Goal: Task Accomplishment & Management: Manage account settings

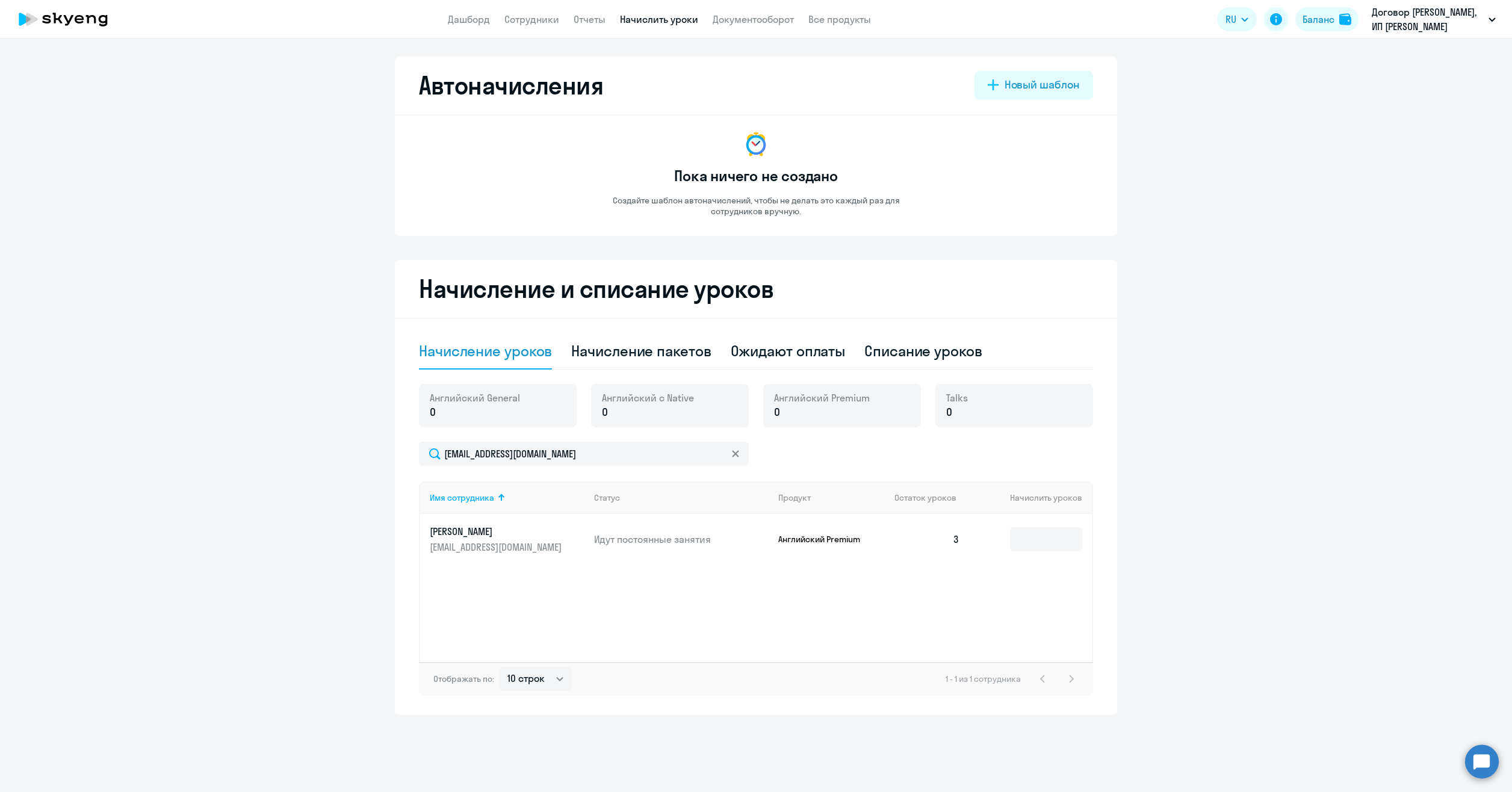
select select "10"
click at [523, 11] on app-header "Дашборд Сотрудники Отчеты Начислить уроки Документооборот Все продукты Дашборд …" at bounding box center [756, 19] width 1512 height 39
click at [524, 18] on link "Сотрудники" at bounding box center [532, 19] width 54 height 12
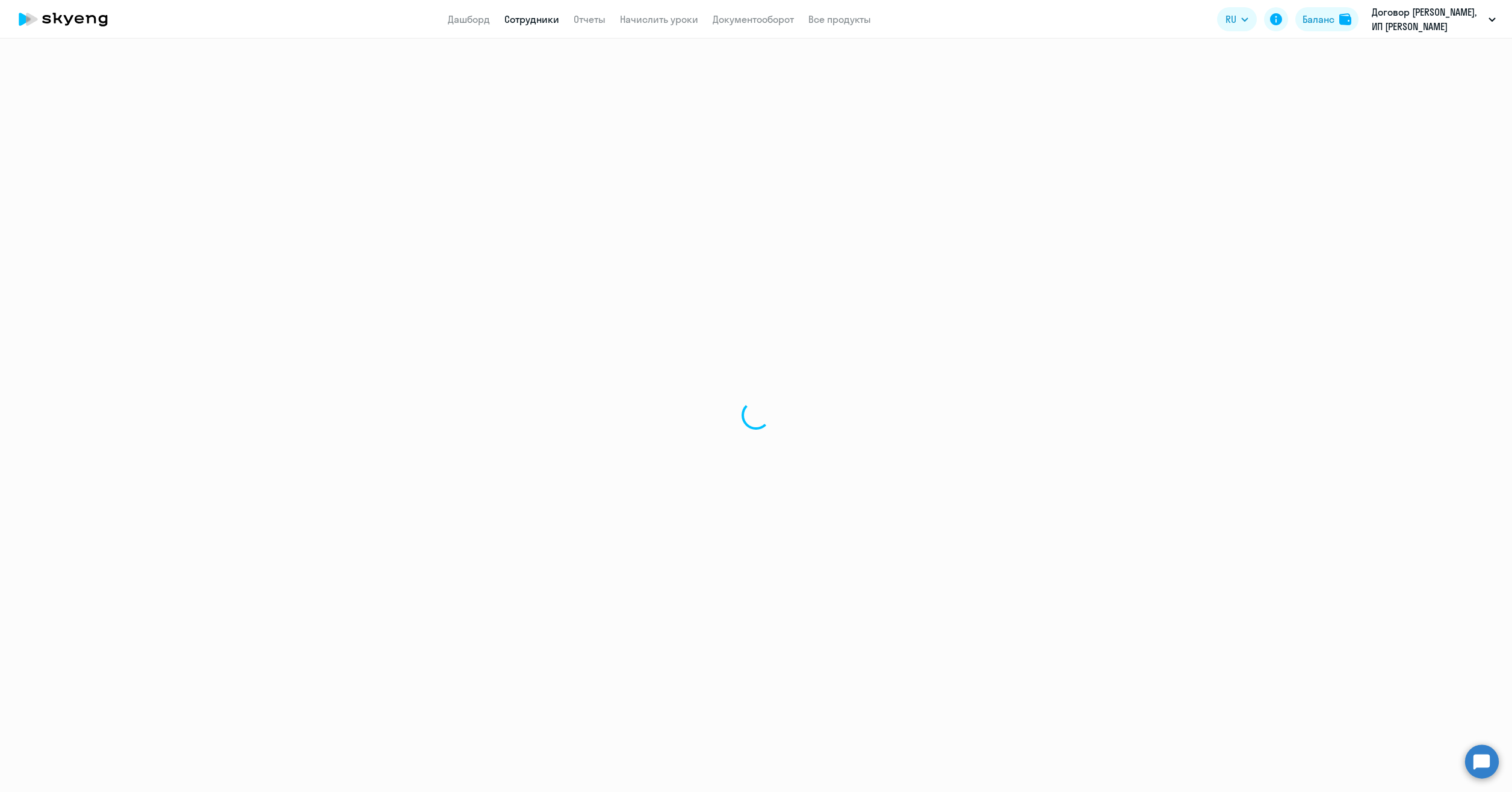
select select "30"
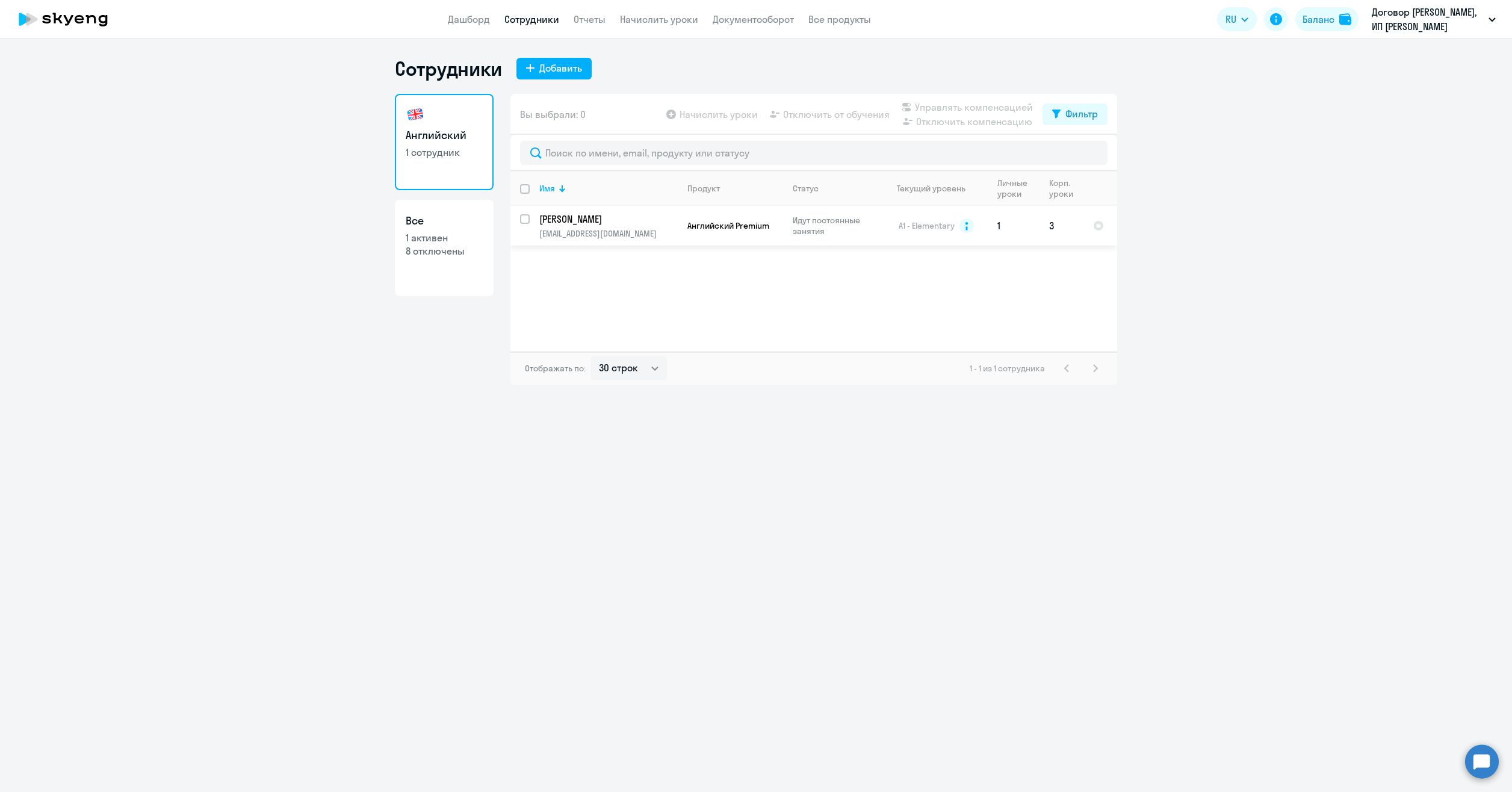
click at [580, 224] on p "[PERSON_NAME]" at bounding box center [607, 219] width 136 height 13
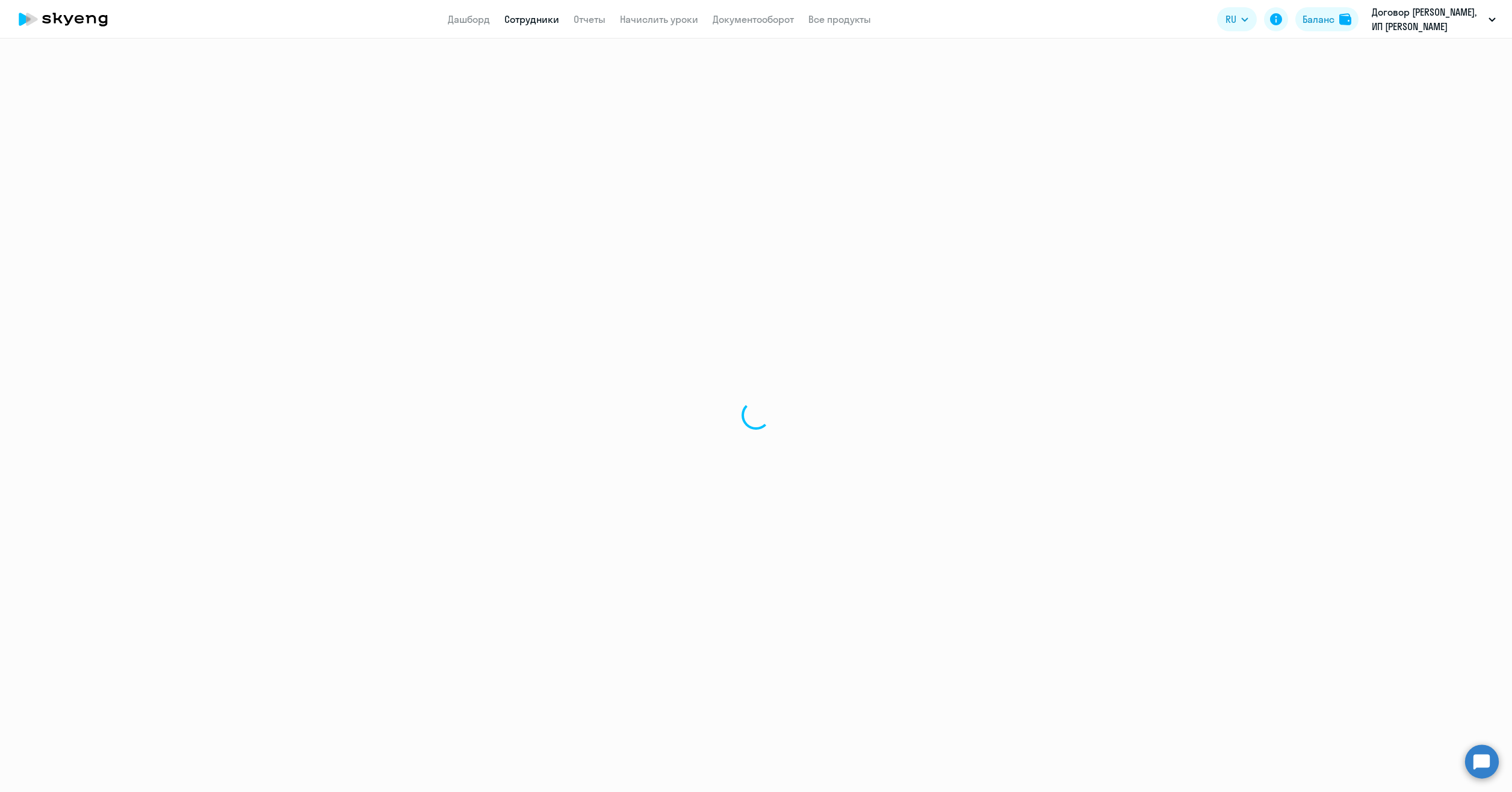
select select "english"
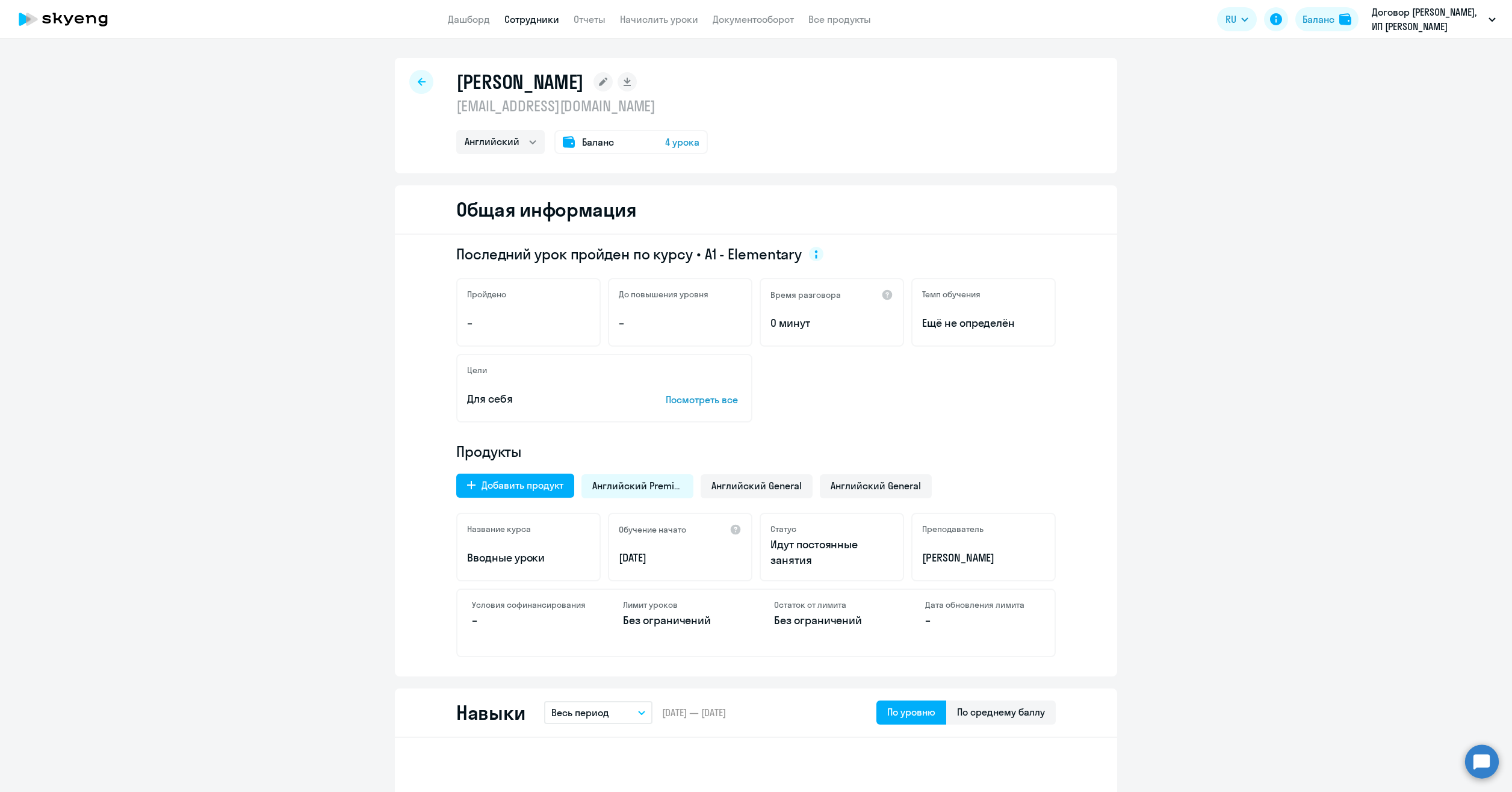
click at [613, 87] on rect at bounding box center [603, 82] width 19 height 19
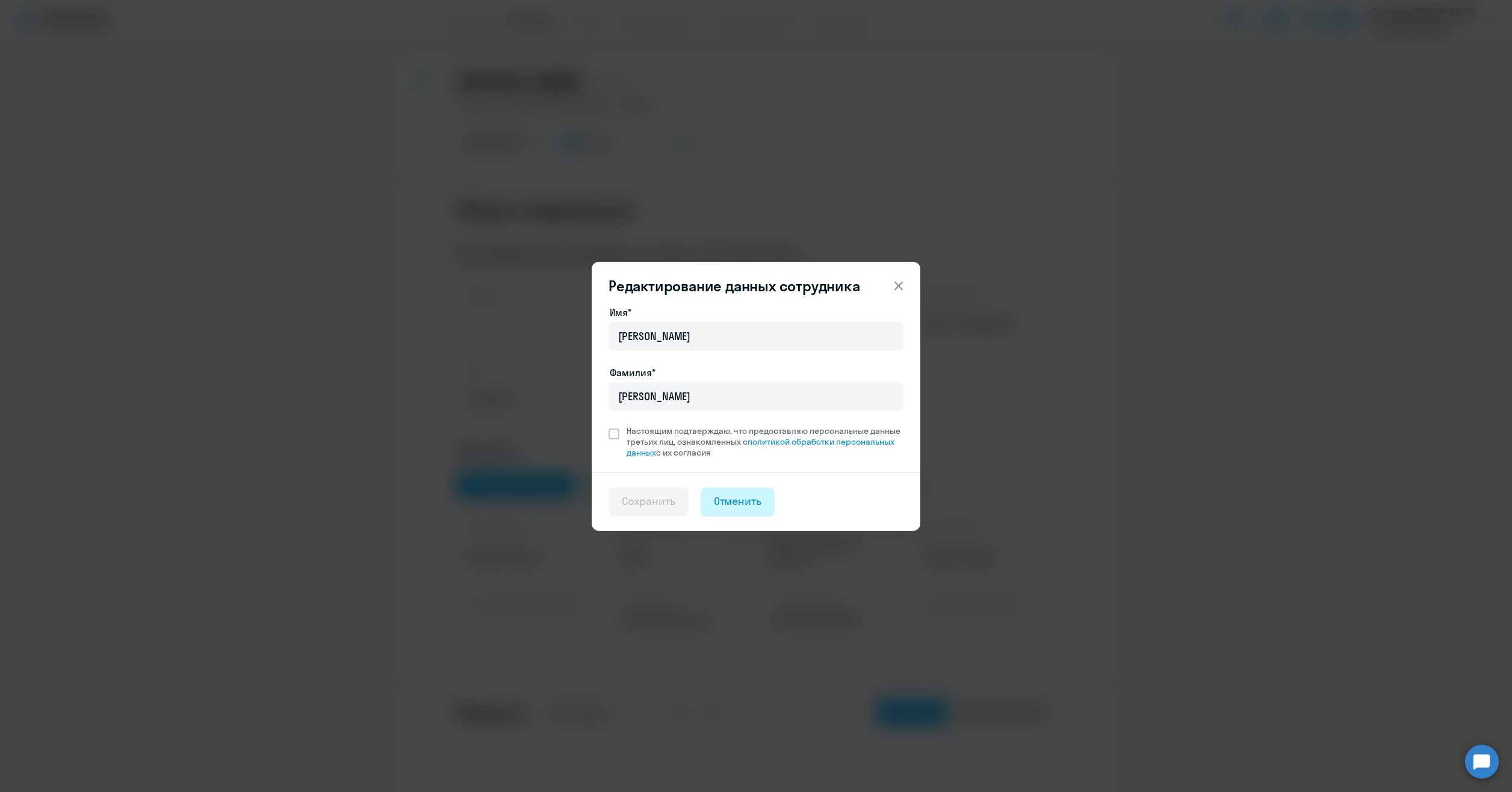
click at [739, 504] on div "Отменить" at bounding box center [738, 501] width 48 height 16
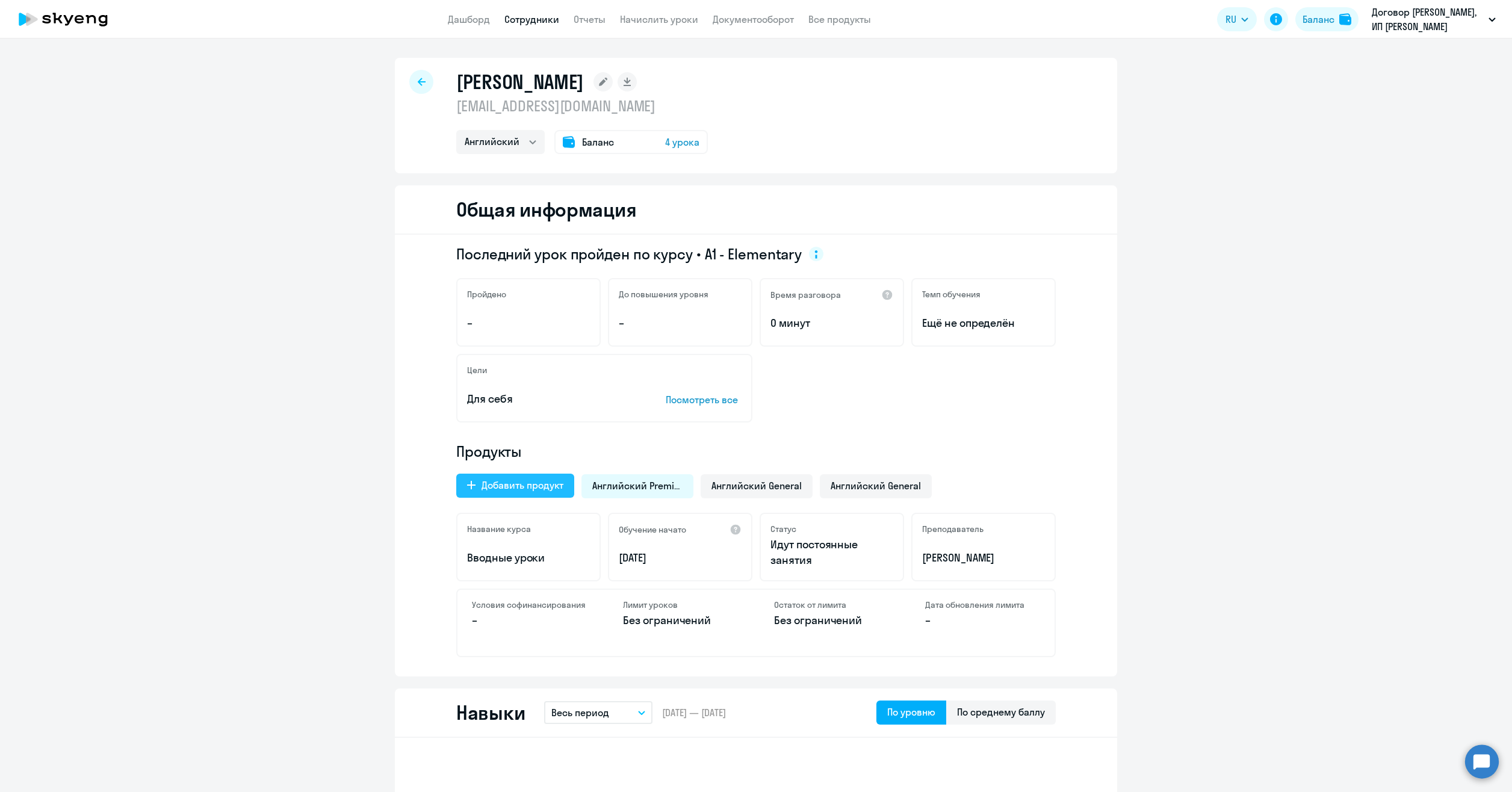
click at [537, 487] on div "Добавить продукт" at bounding box center [522, 485] width 82 height 15
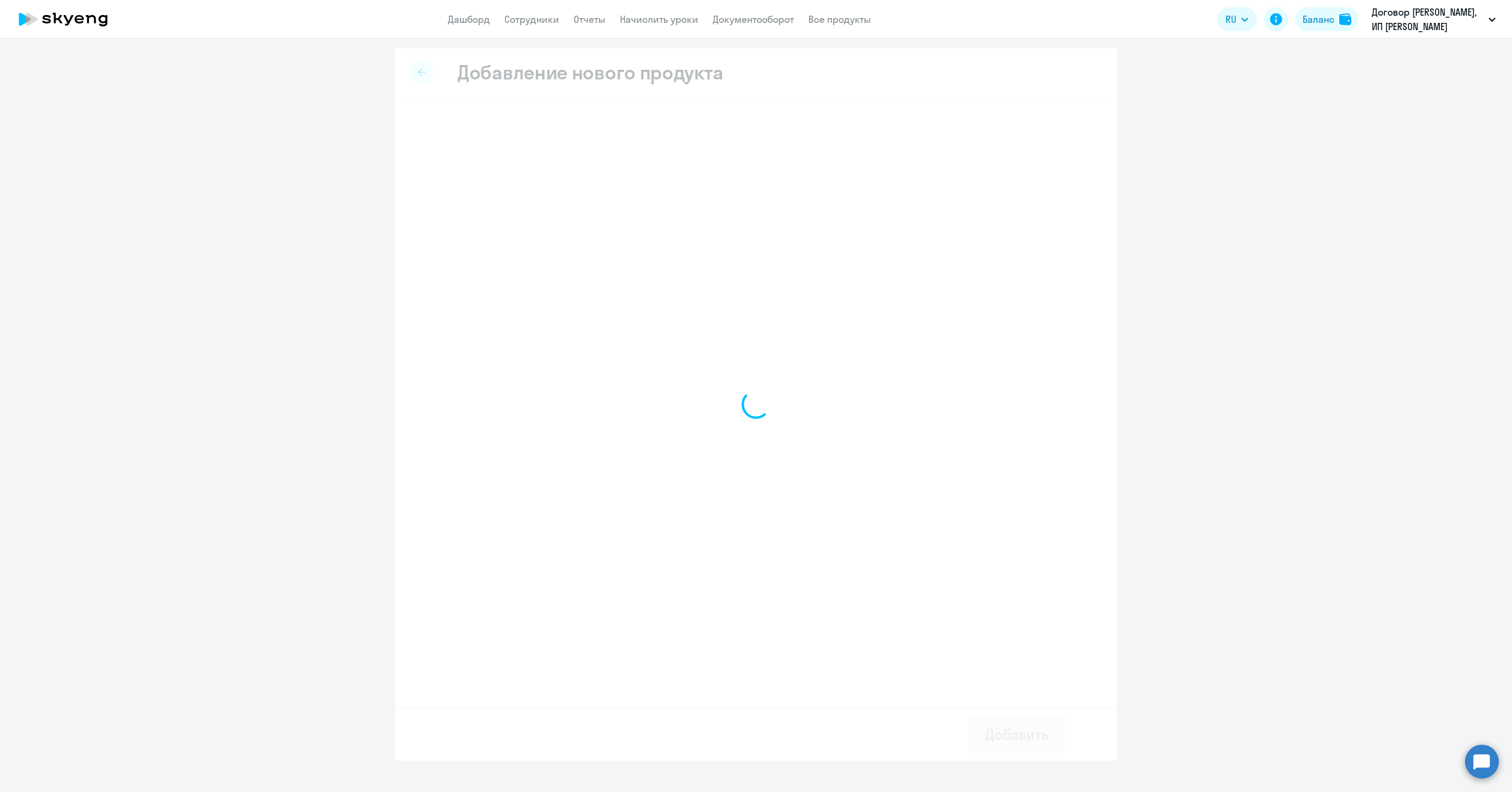
select select "english_adult_not_native_speaker"
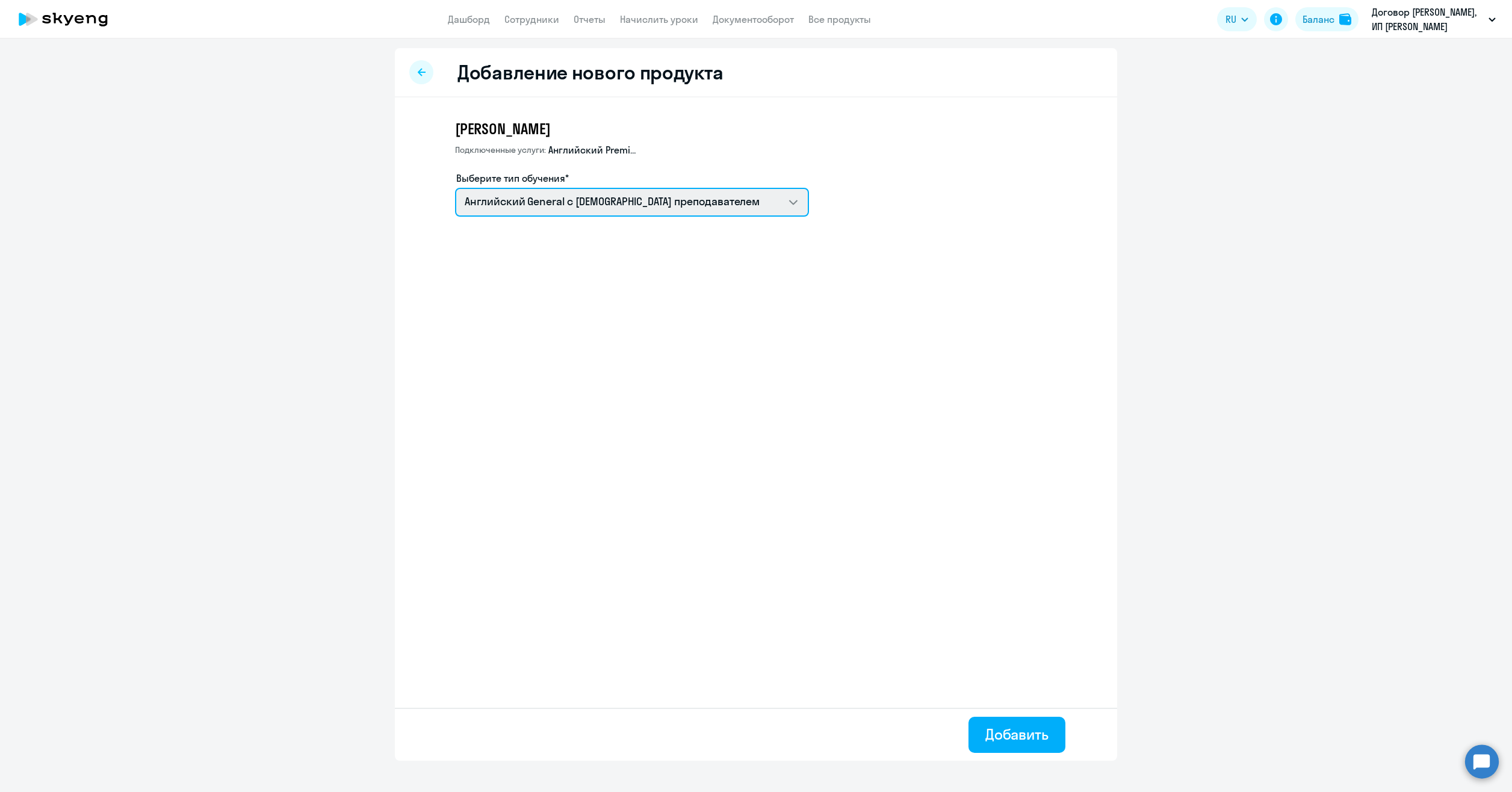
click at [644, 198] on select "Talks 15 минутные разговоры на английском COMMON.SERVICE_TITLE.LONG.ENGLISH_ADU…" at bounding box center [632, 202] width 354 height 29
click at [1150, 145] on ng-component "Добавление нового продукта [PERSON_NAME] услуги: Английский Premium Выберите ти…" at bounding box center [756, 404] width 1512 height 713
